Goal: Communication & Community: Share content

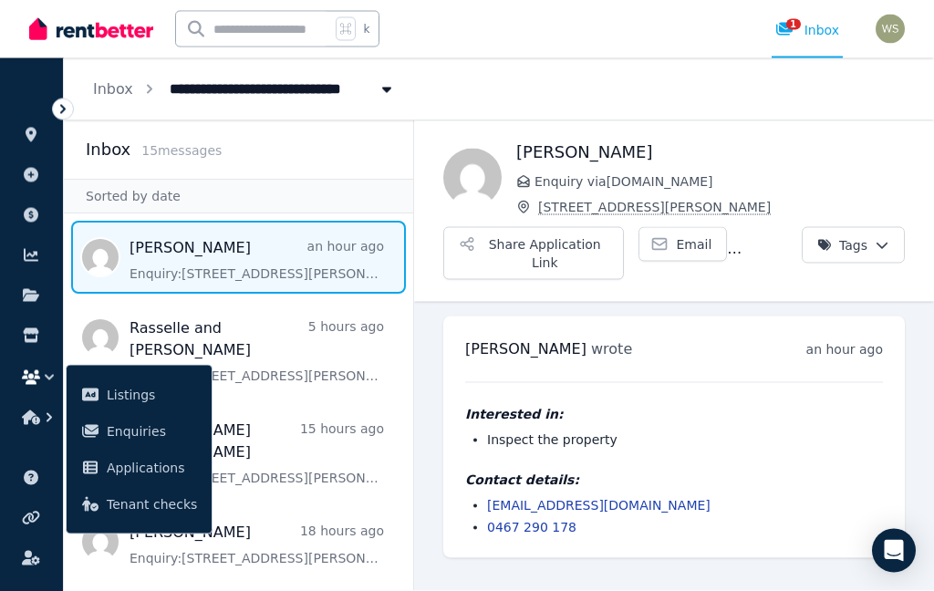
scroll to position [73, 0]
click at [557, 227] on button "Share Application Link" at bounding box center [533, 253] width 181 height 53
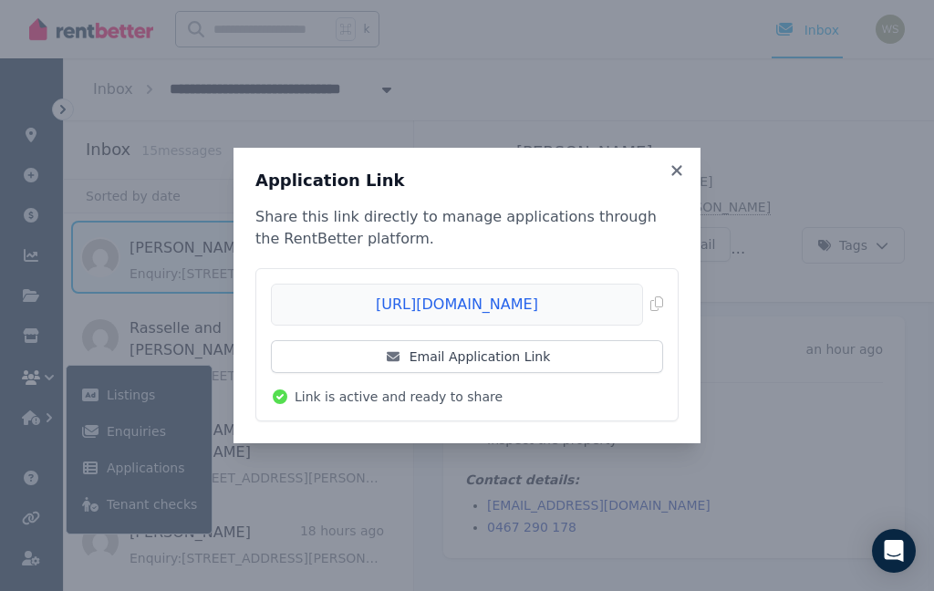
click at [505, 362] on link "Email Application Link" at bounding box center [467, 356] width 392 height 33
click at [682, 166] on icon at bounding box center [677, 170] width 10 height 10
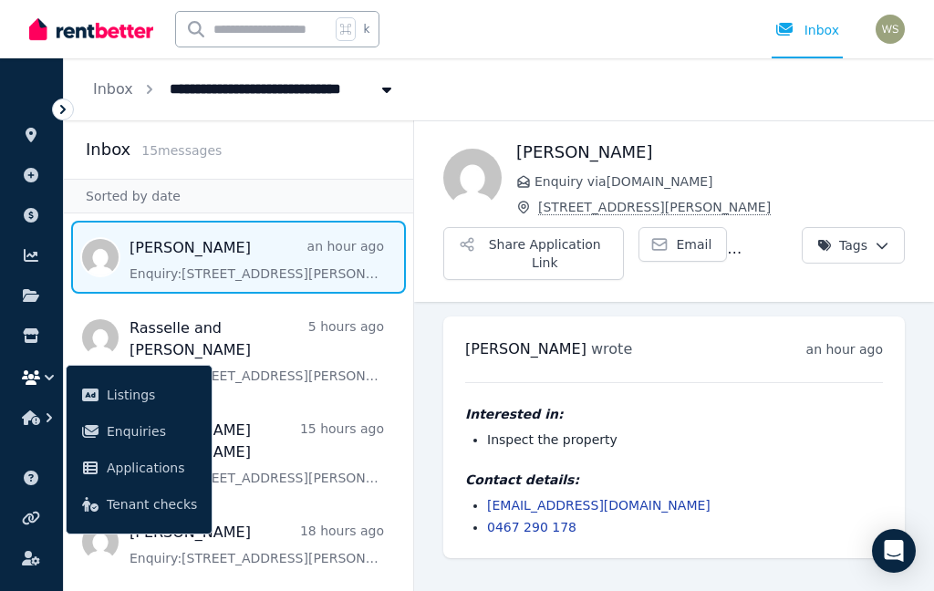
click at [198, 301] on span "Message list" at bounding box center [238, 348] width 349 height 95
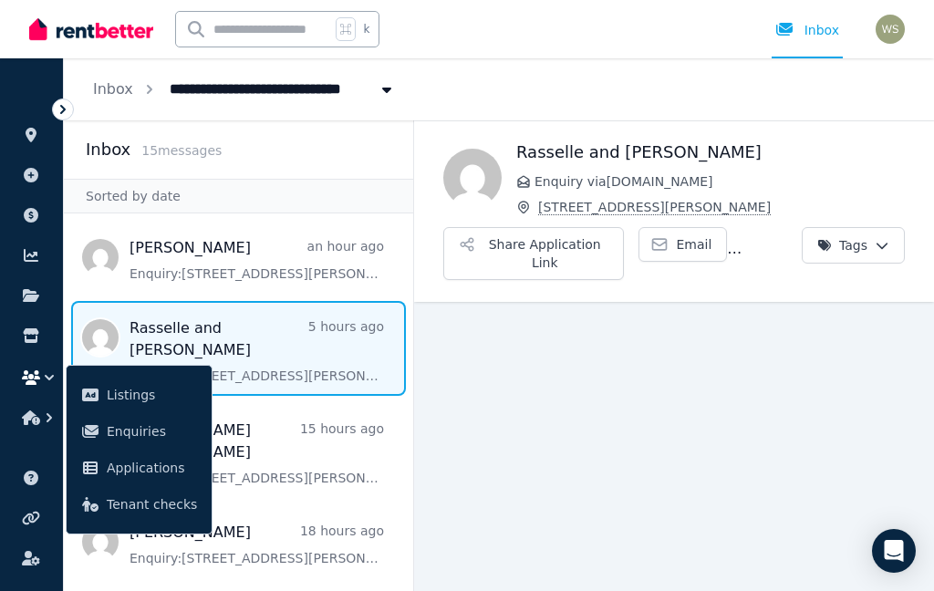
scroll to position [73, 0]
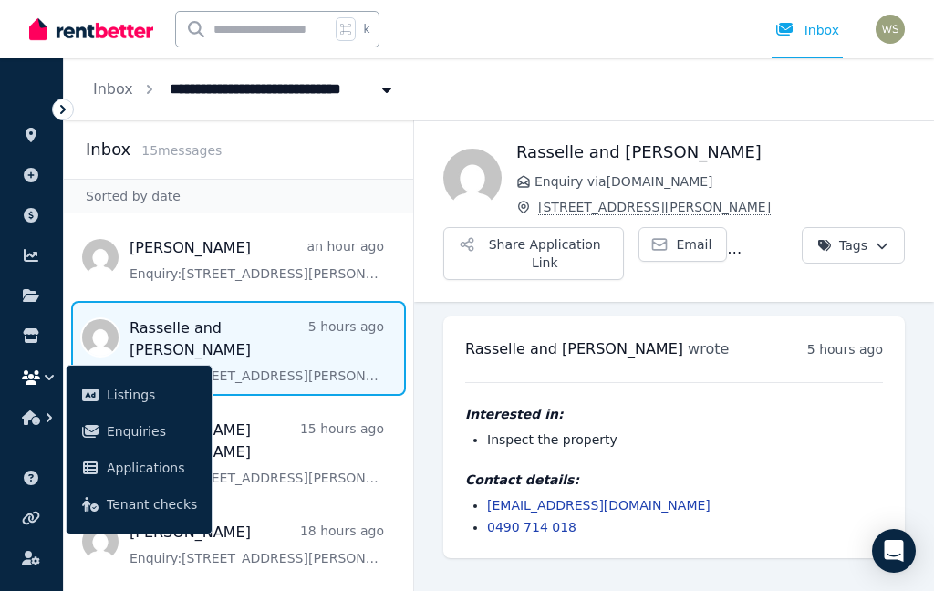
click at [583, 227] on button "Share Application Link" at bounding box center [533, 253] width 181 height 53
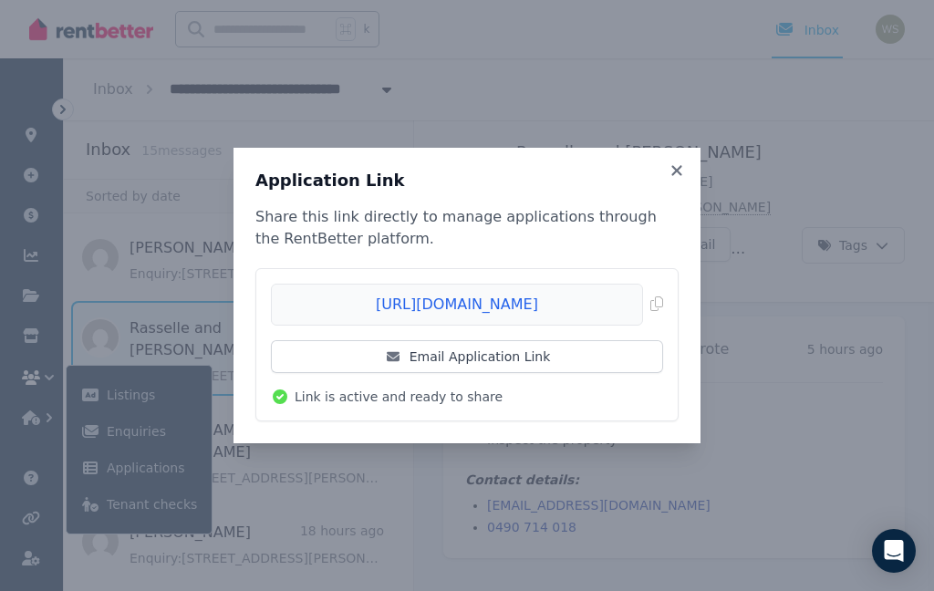
click at [559, 364] on link "Email Application Link" at bounding box center [467, 356] width 392 height 33
click at [679, 165] on icon at bounding box center [677, 170] width 18 height 16
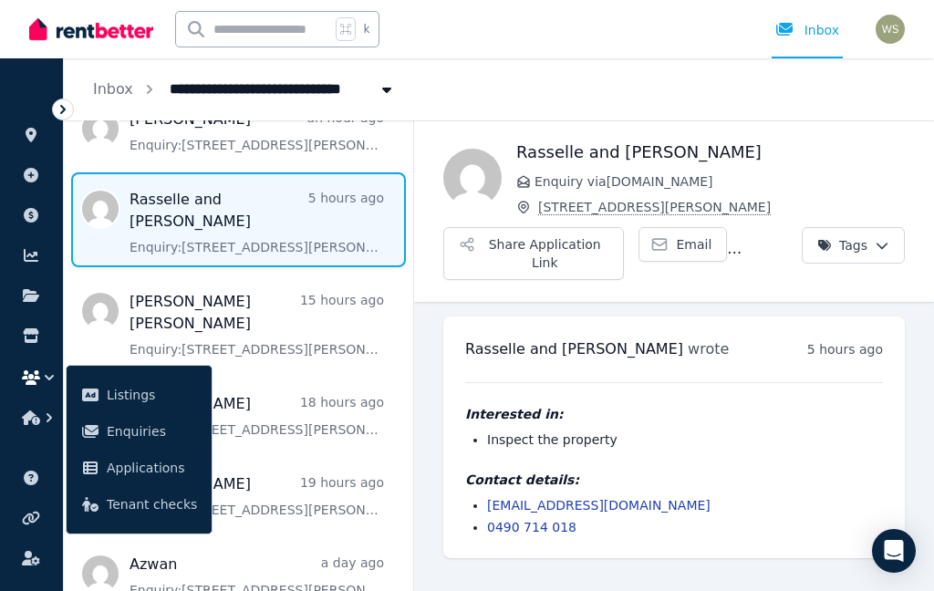
scroll to position [138, 0]
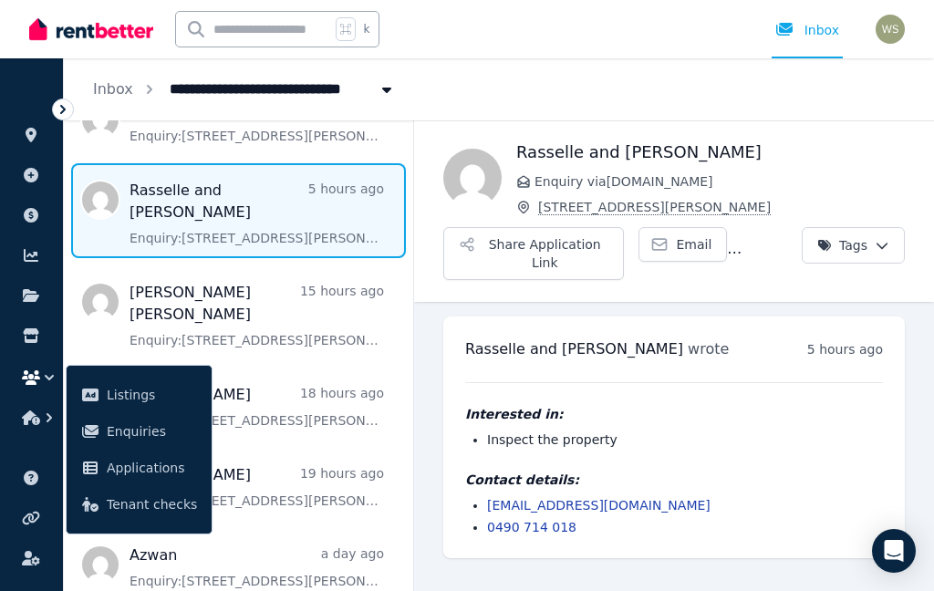
click at [219, 265] on span "Message list" at bounding box center [238, 312] width 349 height 95
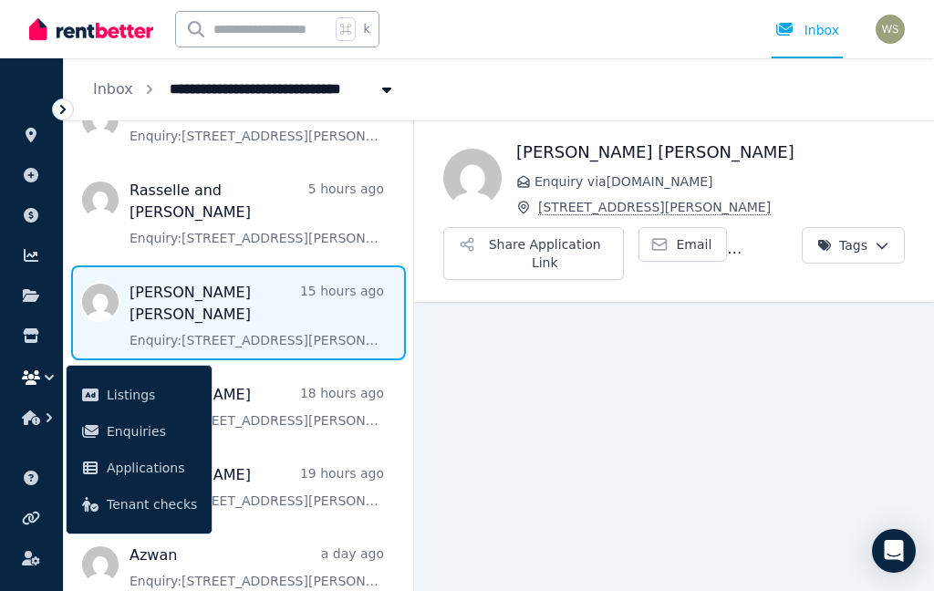
scroll to position [73, 0]
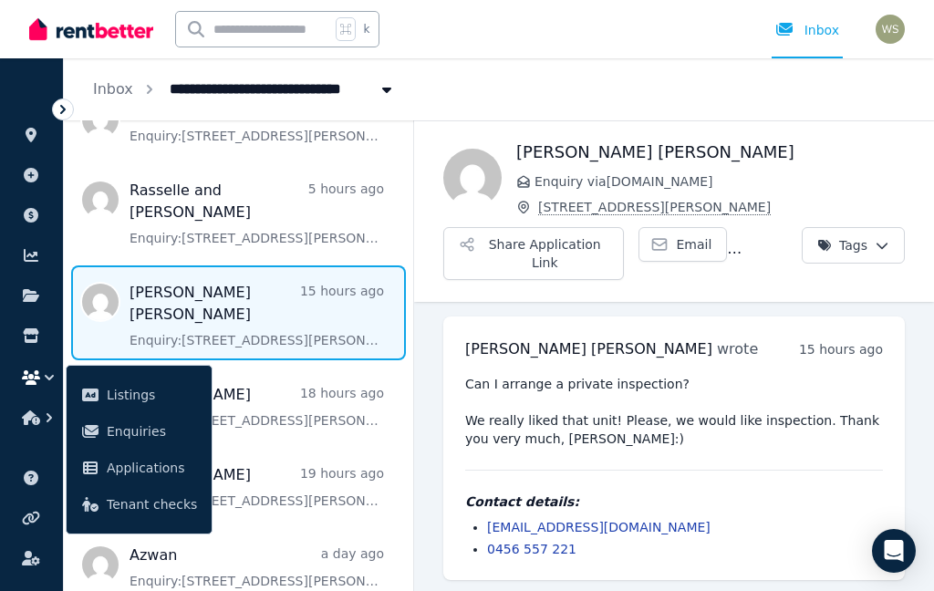
click at [267, 368] on span "Message list" at bounding box center [238, 404] width 349 height 73
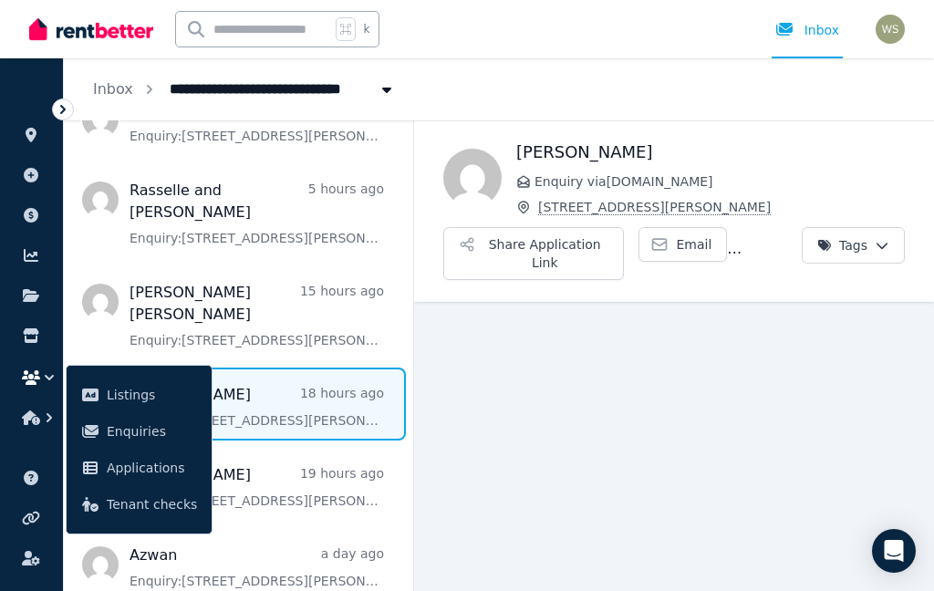
scroll to position [73, 0]
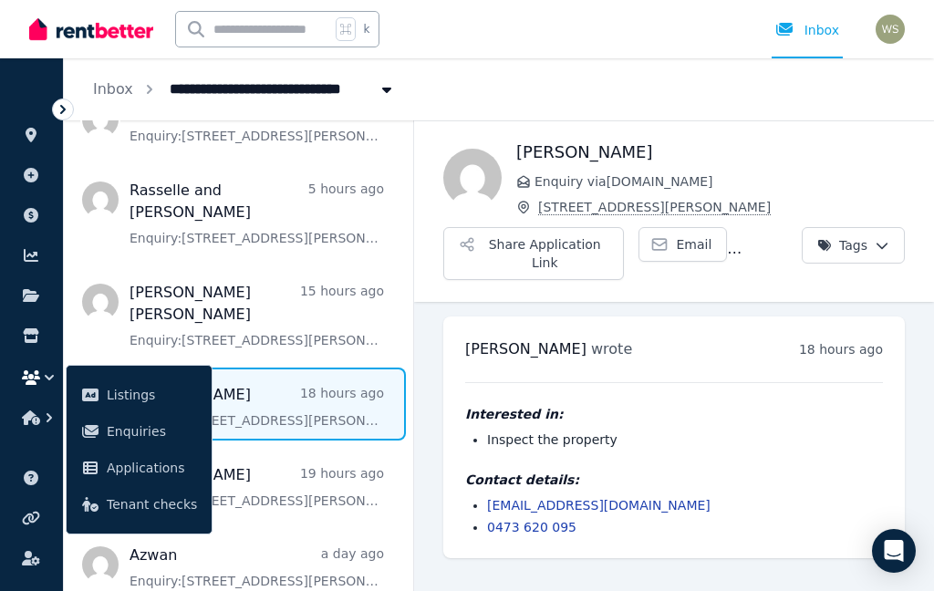
click at [296, 448] on span "Message list" at bounding box center [238, 484] width 349 height 73
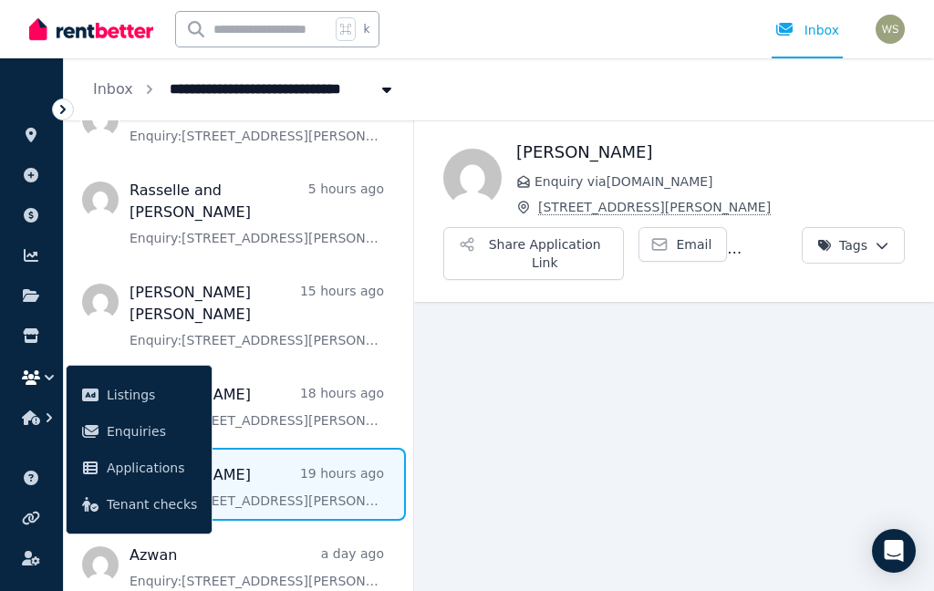
scroll to position [73, 0]
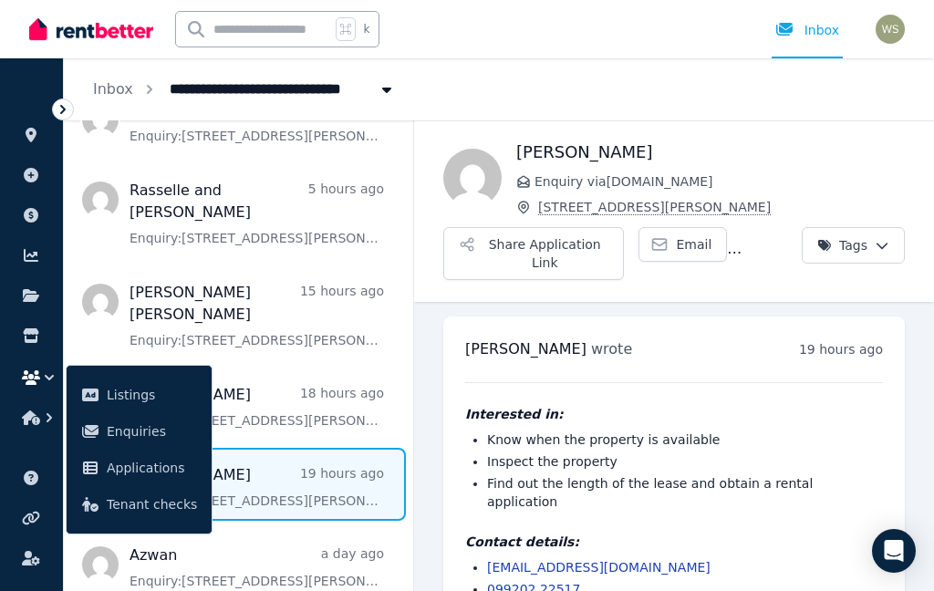
click at [38, 393] on button "button" at bounding box center [32, 377] width 34 height 33
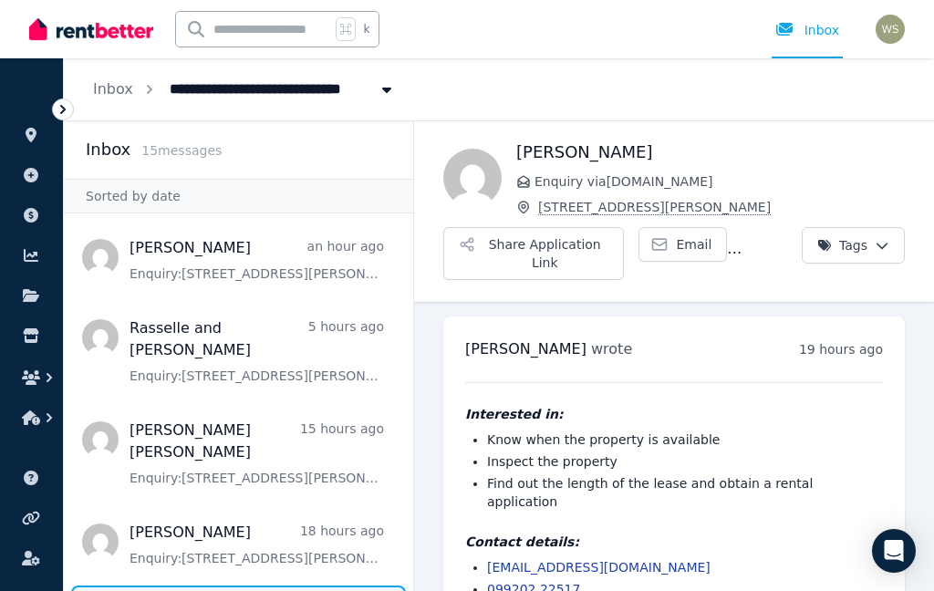
scroll to position [0, 0]
click at [29, 374] on icon "button" at bounding box center [31, 377] width 18 height 15
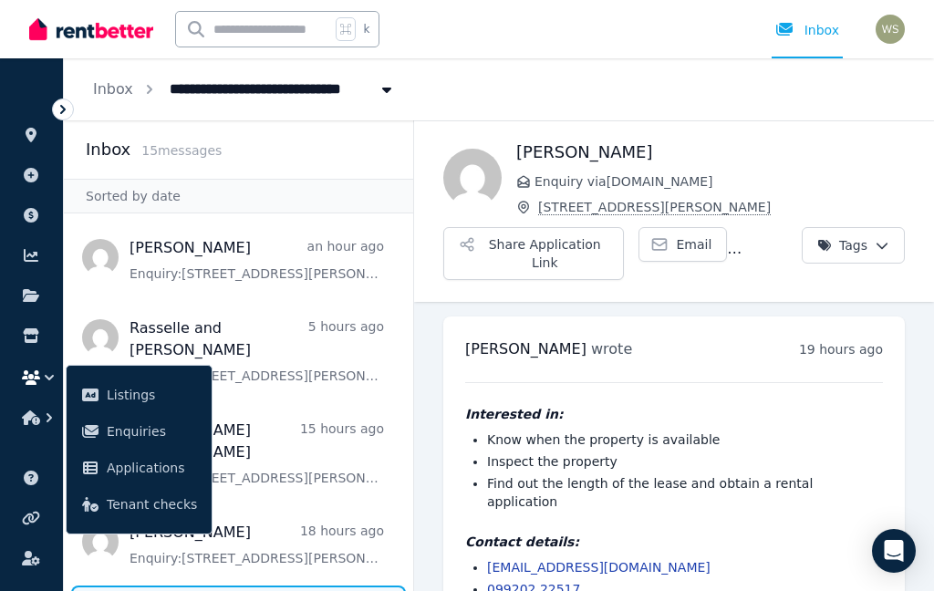
click at [810, 28] on div "Inbox" at bounding box center [808, 30] width 64 height 18
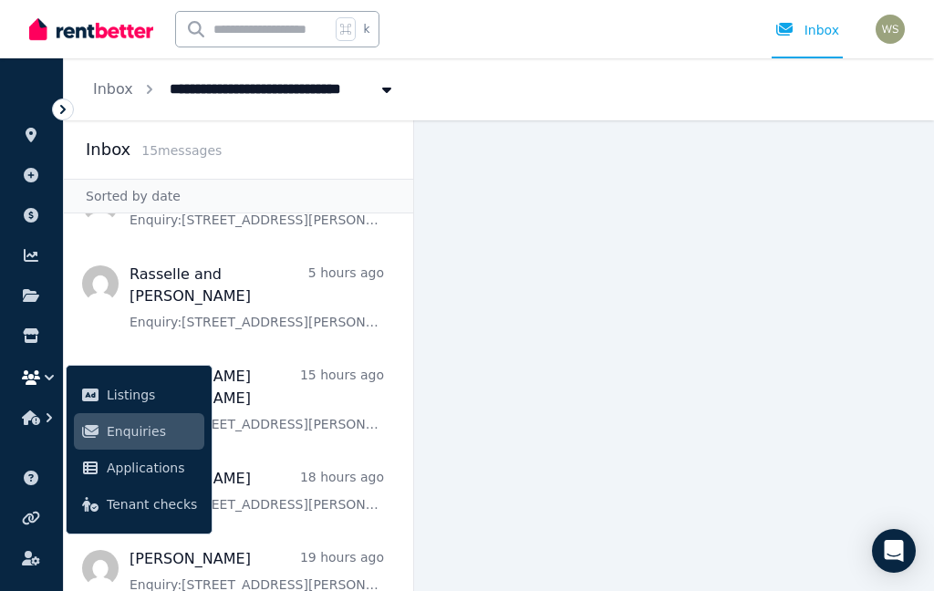
scroll to position [55, 0]
click at [220, 305] on span "Message list" at bounding box center [238, 293] width 349 height 95
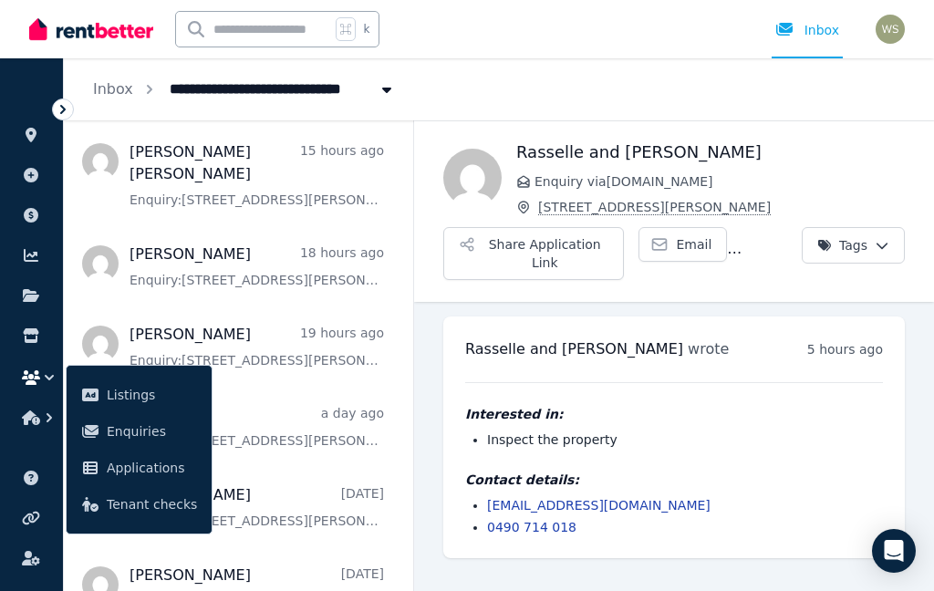
scroll to position [275, 0]
